Goal: Transaction & Acquisition: Purchase product/service

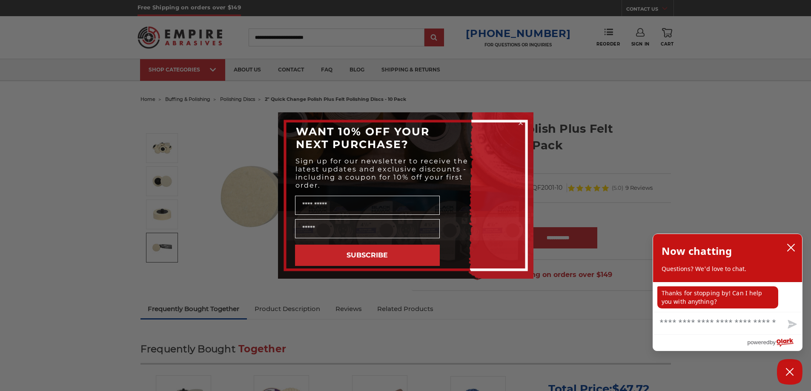
click at [519, 123] on circle "Close dialog" at bounding box center [520, 123] width 8 height 8
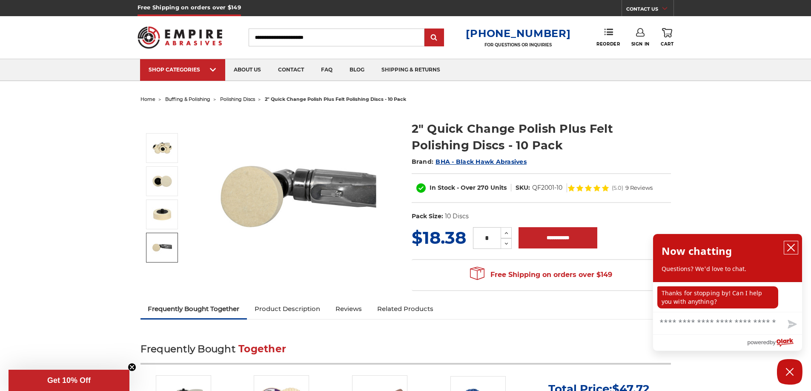
click at [793, 247] on icon "close chatbox" at bounding box center [791, 247] width 7 height 7
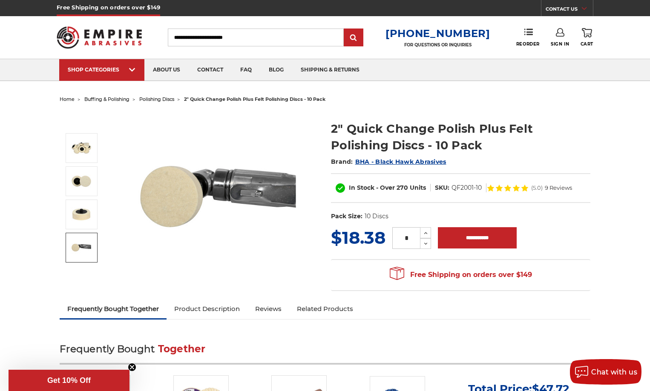
drag, startPoint x: 592, startPoint y: 156, endPoint x: 597, endPoint y: 132, distance: 24.0
click at [592, 156] on section "2" Quick Change Polish Plus Felt Polishing Discs - 10 Pack Brand: BHA - Black H…" at bounding box center [460, 169] width 271 height 114
